Goal: Check status: Check status

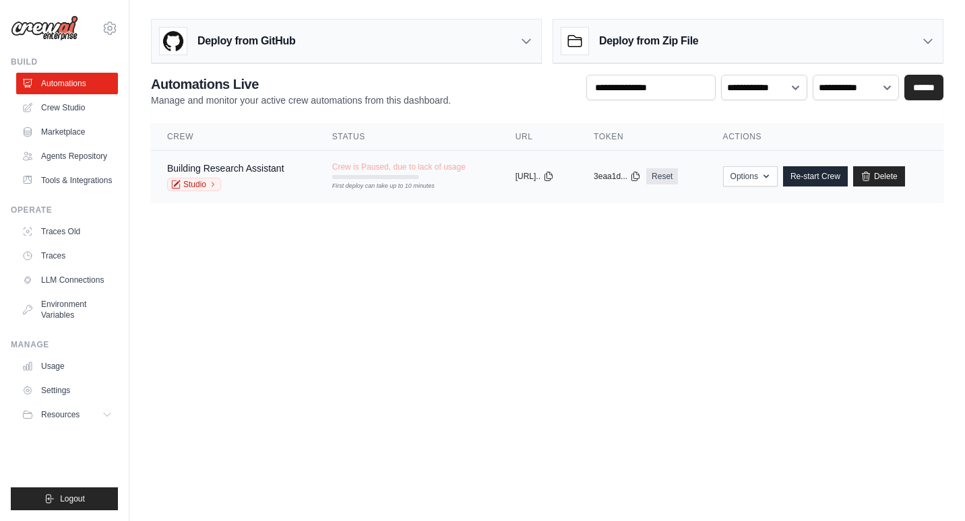
click at [216, 162] on div "Building Research Assistant" at bounding box center [225, 168] width 117 height 13
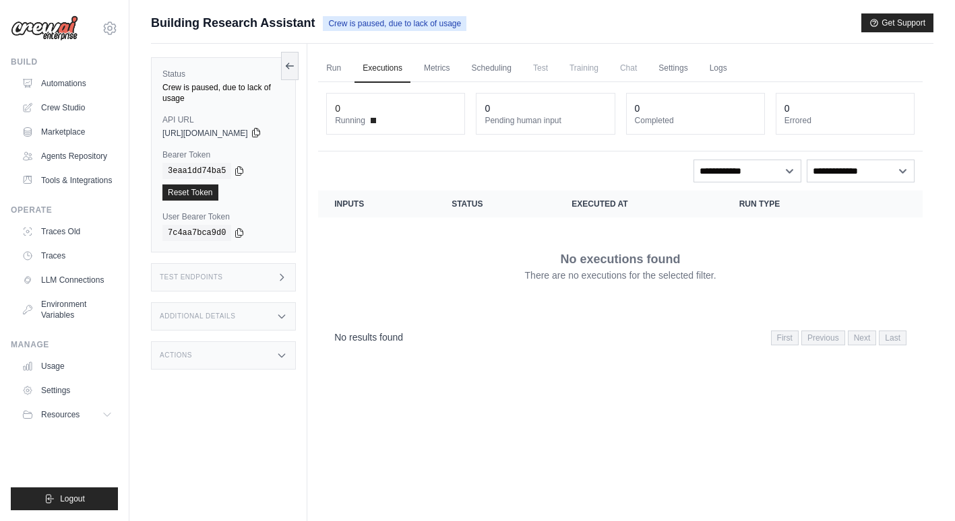
click at [261, 127] on icon at bounding box center [256, 132] width 11 height 11
